Goal: Use online tool/utility: Obtain resource

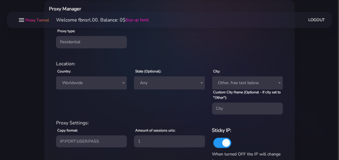
scroll to position [225, 0]
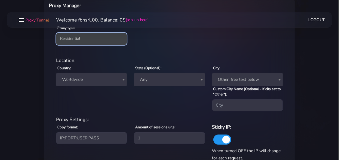
select select "static"
click option "Static" at bounding box center [0, 0] width 0 height 0
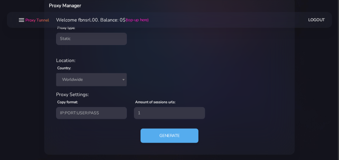
click at [79, 78] on span "Worldwide" at bounding box center [92, 79] width 64 height 8
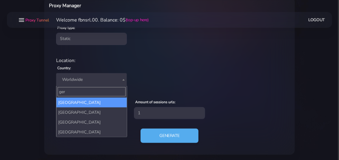
type input "ger"
select select "DE"
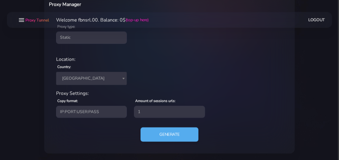
scroll to position [227, 0]
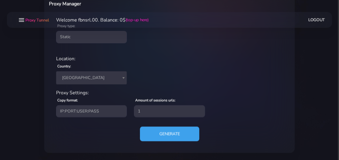
click at [161, 133] on button "Generate" at bounding box center [169, 133] width 59 height 15
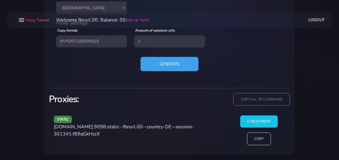
scroll to position [298, 0]
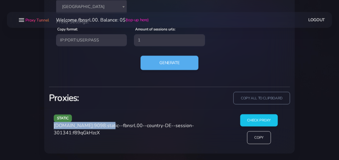
drag, startPoint x: 55, startPoint y: 125, endPoint x: 105, endPoint y: 125, distance: 50.1
click at [105, 125] on span "[DOMAIN_NAME]:9098:static--fbnsrl.00--country-DE--session-301341:f89qGkHzcX" at bounding box center [124, 129] width 140 height 14
copy span "[DOMAIN_NAME]:9098"
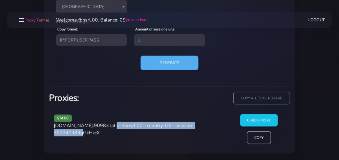
drag, startPoint x: 108, startPoint y: 126, endPoint x: 88, endPoint y: 134, distance: 21.5
click at [88, 134] on span "[DOMAIN_NAME]:9098:static--fbnsrl.00--country-DE--session-301341:f89qGkHzcX" at bounding box center [124, 129] width 140 height 14
copy span "static--fbnsrl.00--country-DE--session-301341"
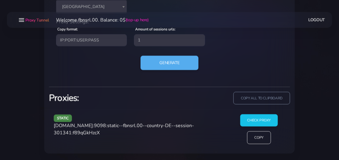
click at [101, 133] on span "[DOMAIN_NAME]:9098:static--fbnsrl.00--country-DE--session-301341:f89qGkHzcX" at bounding box center [124, 129] width 140 height 14
copy span "f89qGkHzcX"
